Goal: Navigation & Orientation: Find specific page/section

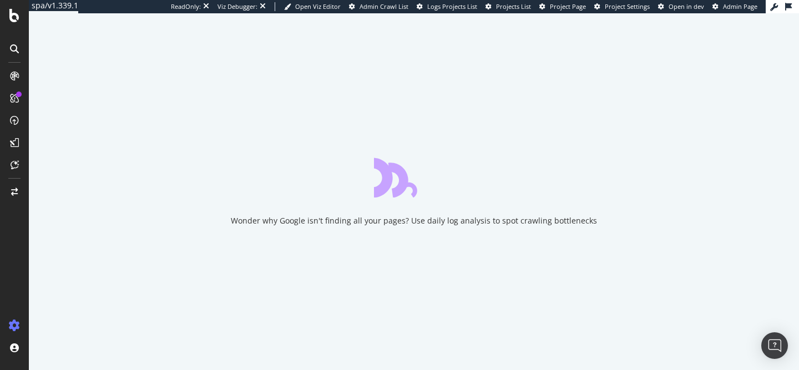
click at [38, 300] on div "Wonder why Google isn't finding all your pages? Use daily log analysis to spot …" at bounding box center [414, 191] width 770 height 357
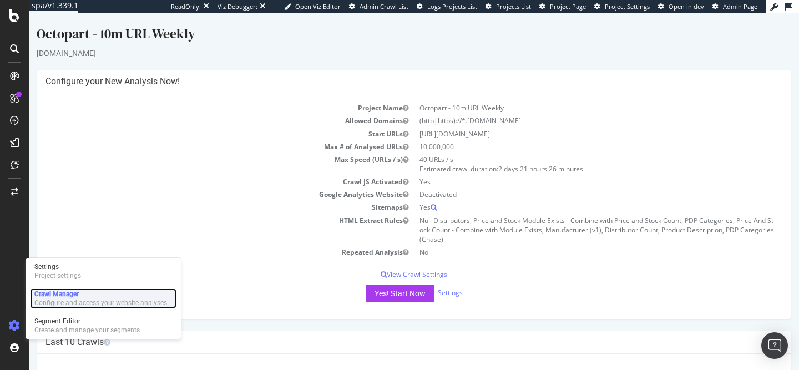
click at [60, 300] on div "Configure and access your website analyses" at bounding box center [100, 302] width 133 height 9
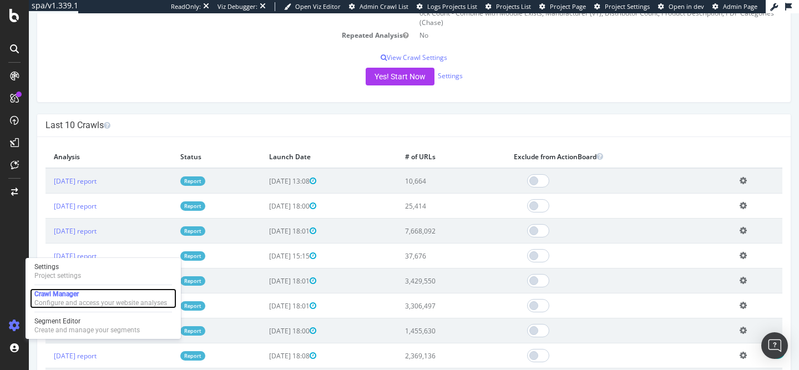
scroll to position [217, 0]
